Goal: Task Accomplishment & Management: Use online tool/utility

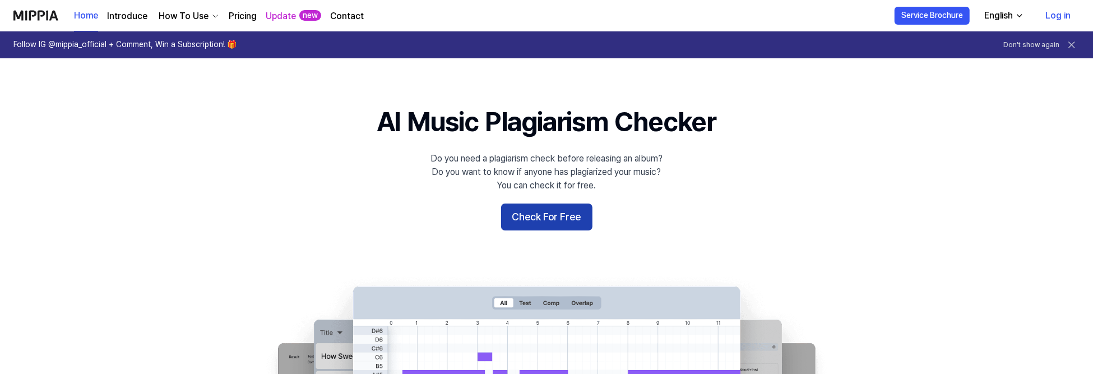
click at [543, 217] on button "Check For Free" at bounding box center [546, 216] width 91 height 27
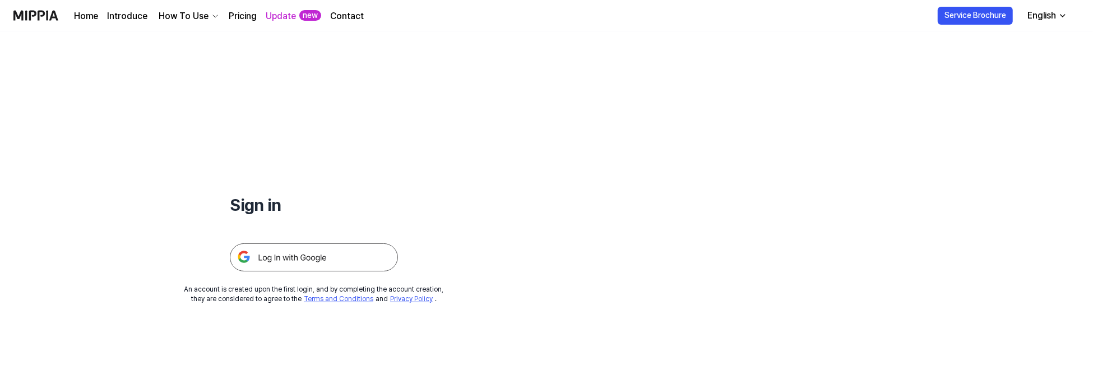
click at [313, 253] on img at bounding box center [314, 257] width 168 height 28
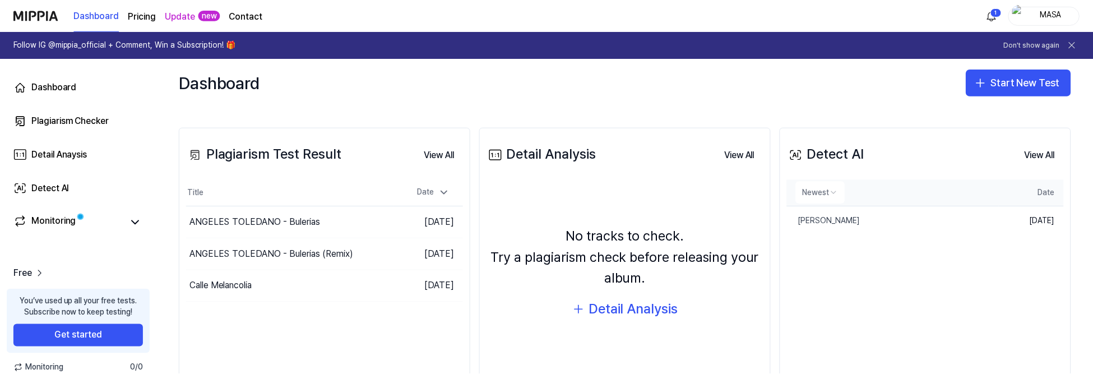
scroll to position [140, 0]
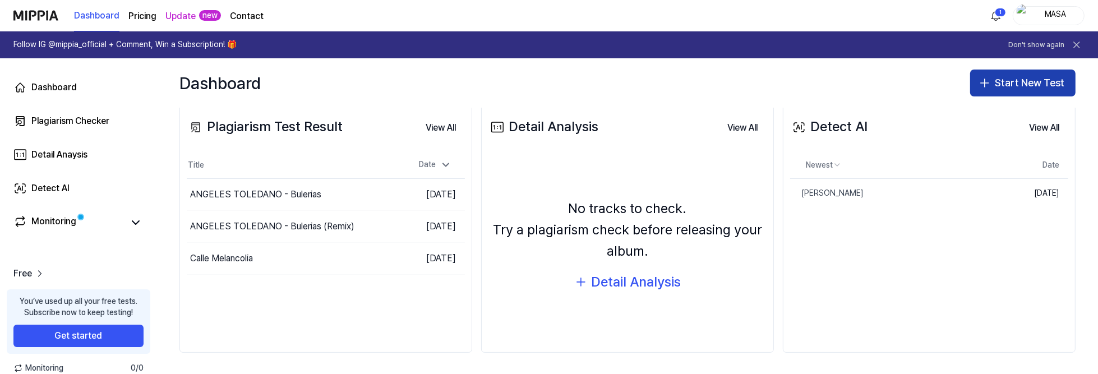
click at [985, 82] on icon "button" at bounding box center [984, 82] width 13 height 13
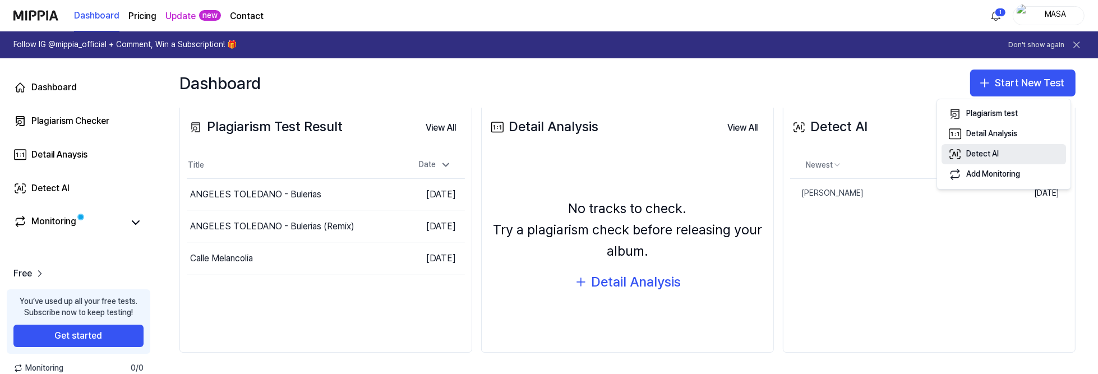
click at [980, 153] on div "Detect AI" at bounding box center [982, 154] width 33 height 11
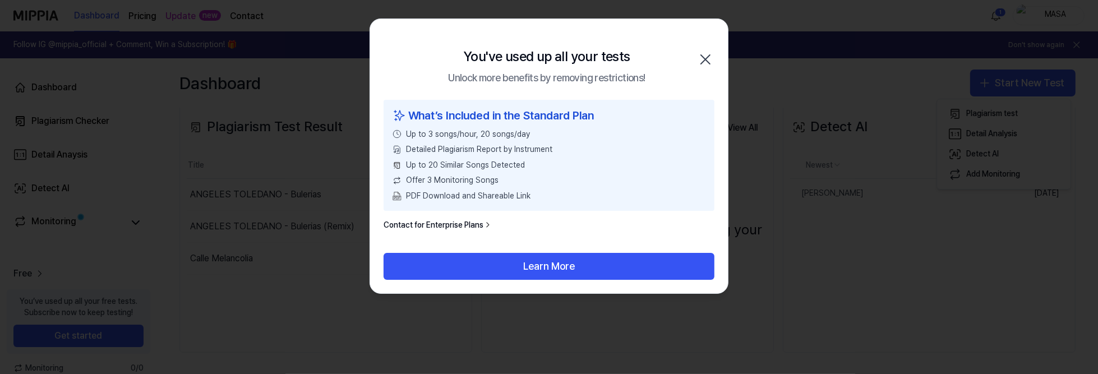
click at [708, 57] on icon "button" at bounding box center [705, 59] width 9 height 9
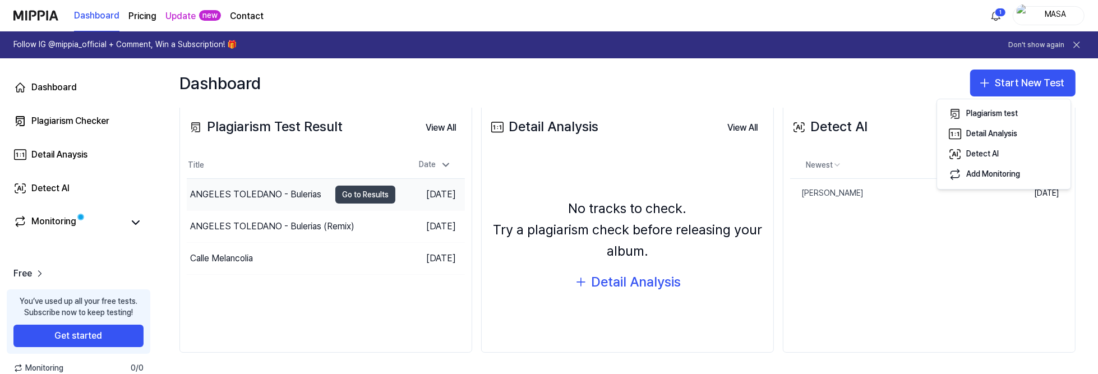
click at [363, 200] on button "Go to Results" at bounding box center [365, 195] width 60 height 18
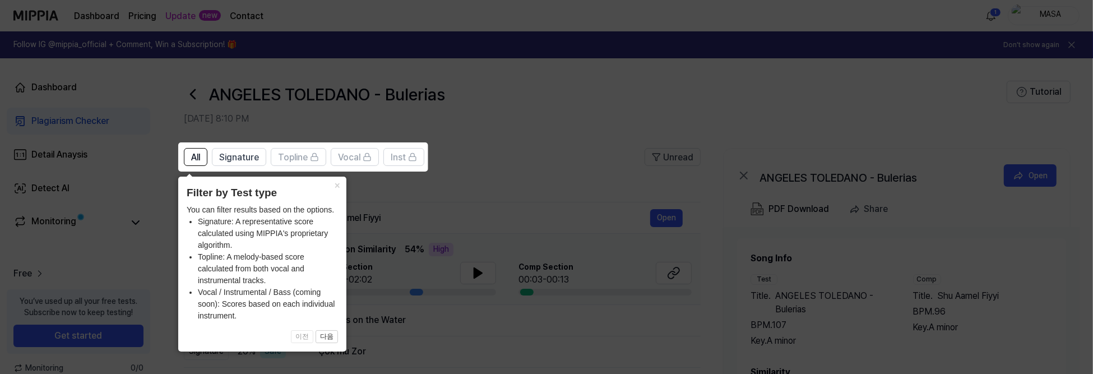
click at [531, 167] on icon at bounding box center [549, 187] width 1098 height 374
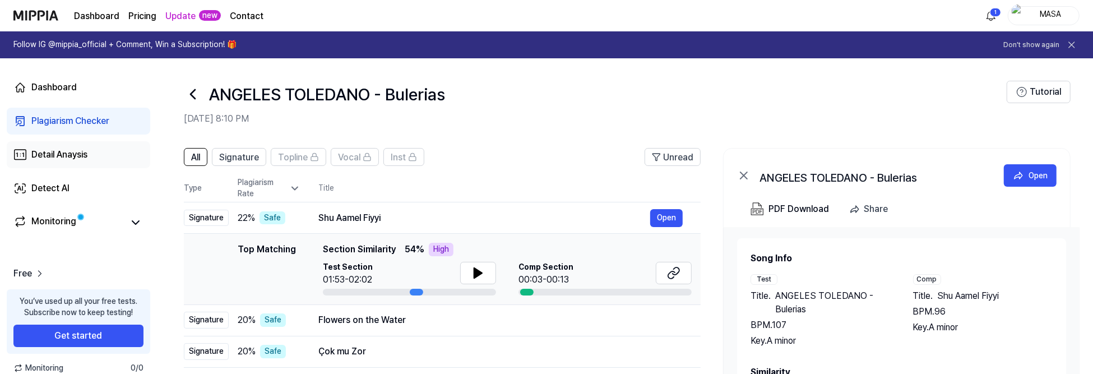
click at [50, 154] on div "Detail Anaysis" at bounding box center [59, 154] width 56 height 13
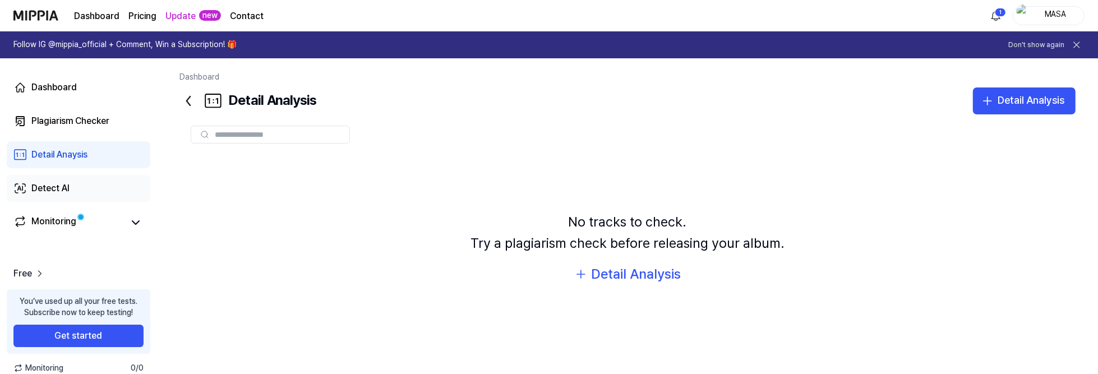
click at [55, 189] on div "Detect AI" at bounding box center [50, 188] width 38 height 13
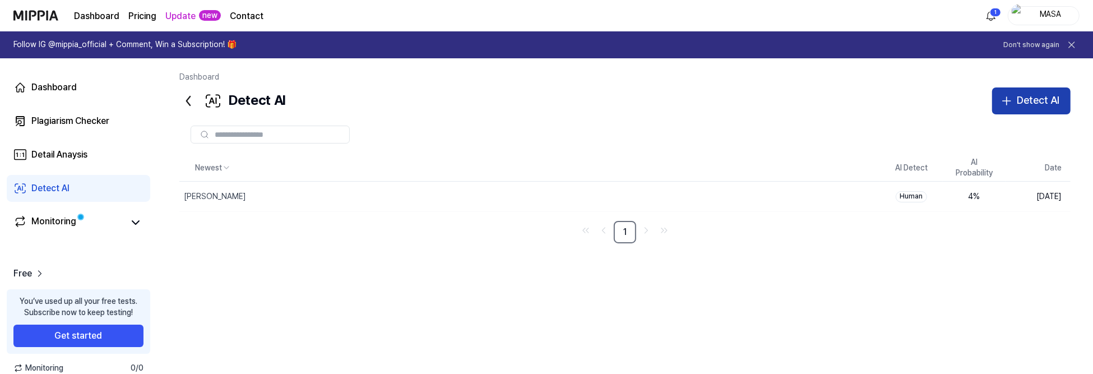
click at [1010, 103] on icon "button" at bounding box center [1006, 100] width 13 height 13
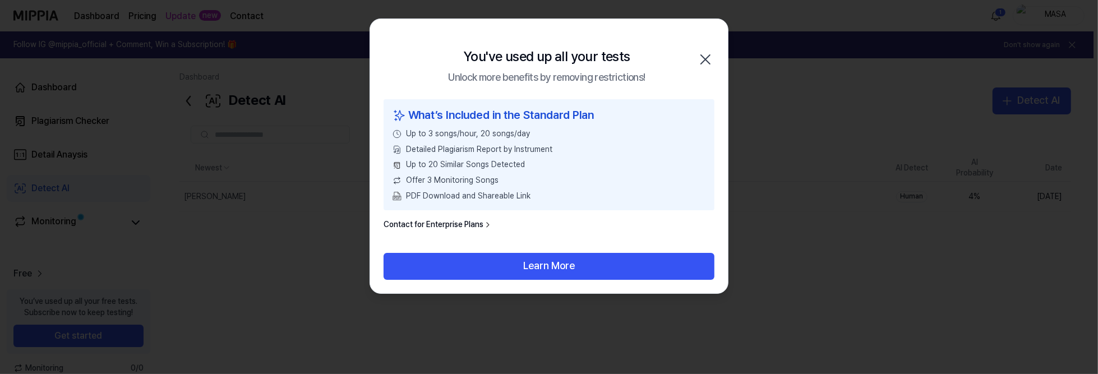
click at [705, 57] on icon "button" at bounding box center [705, 59] width 18 height 18
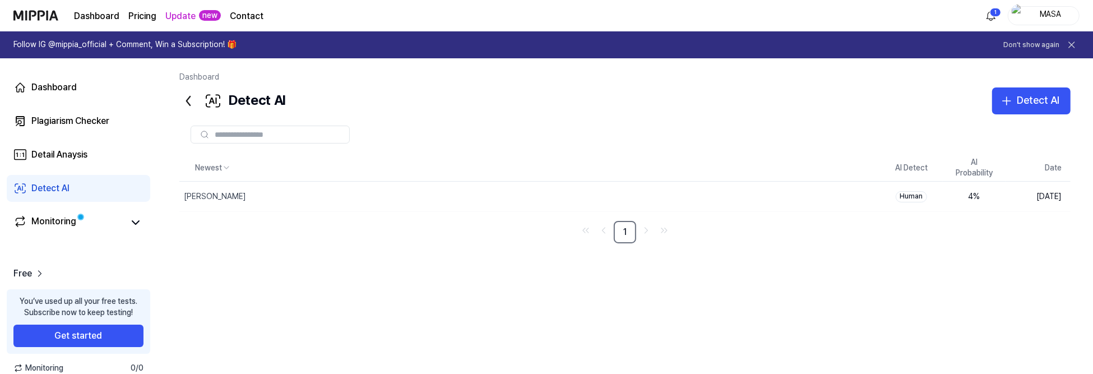
click at [1046, 10] on div "MASA" at bounding box center [1051, 15] width 44 height 12
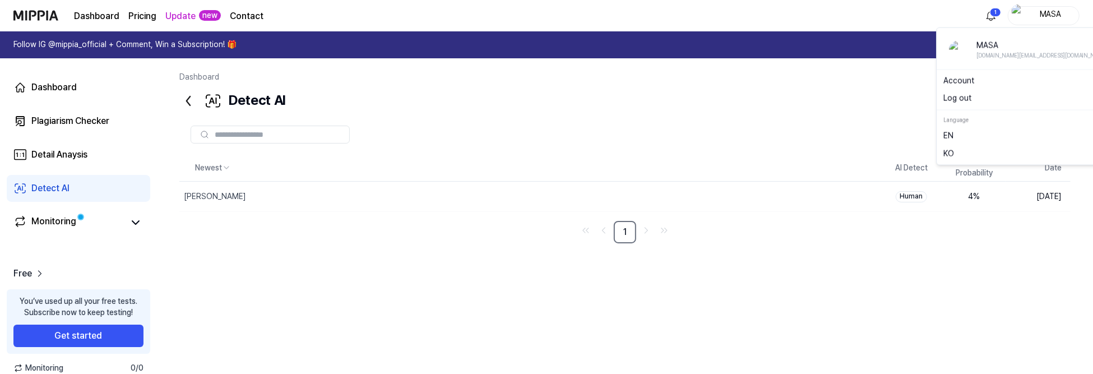
click at [985, 99] on button "Log out" at bounding box center [1028, 98] width 170 height 11
